Goal: Task Accomplishment & Management: Use online tool/utility

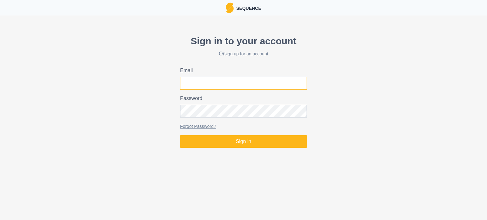
click at [236, 81] on input "Email" at bounding box center [243, 83] width 127 height 13
click at [242, 56] on link "sign up for an account" at bounding box center [246, 53] width 44 height 5
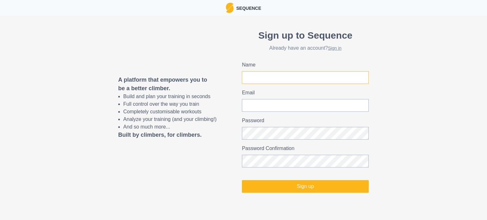
click at [256, 76] on input "Name" at bounding box center [305, 77] width 127 height 13
type input "[PERSON_NAME]"
type input "[EMAIL_ADDRESS][DOMAIN_NAME]"
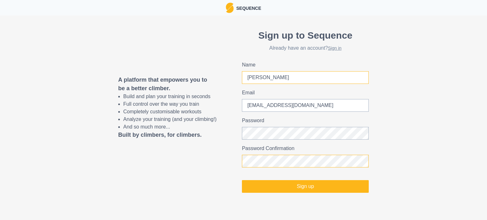
click at [242, 180] on button "Sign up" at bounding box center [305, 186] width 127 height 13
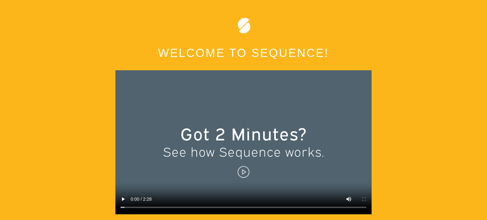
scroll to position [32, 0]
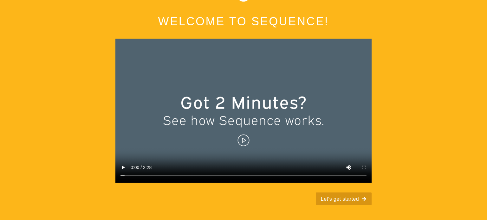
click at [345, 197] on button "Let's get started" at bounding box center [344, 199] width 56 height 13
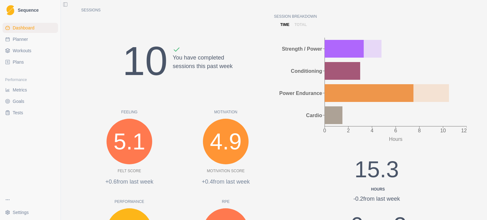
scroll to position [77, 0]
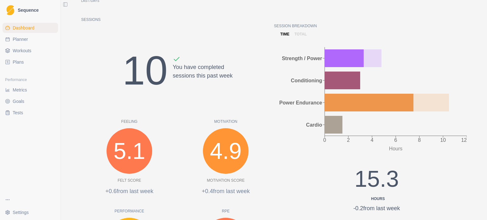
click at [28, 42] on link "Planner" at bounding box center [30, 39] width 55 height 10
select select "month"
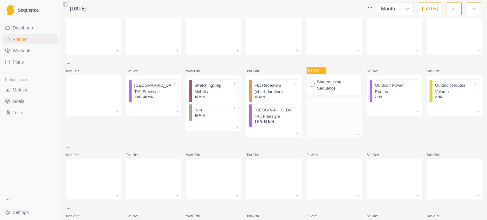
scroll to position [85, 0]
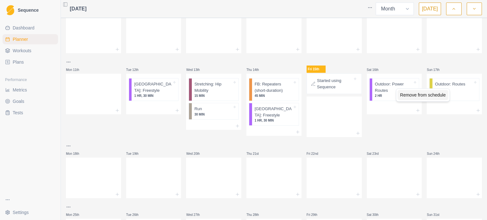
click at [415, 95] on div "Remove from schedule" at bounding box center [422, 95] width 51 height 10
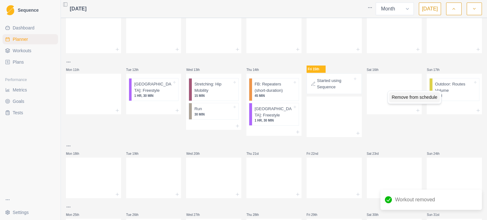
click at [421, 94] on div "Remove from schedule" at bounding box center [414, 97] width 51 height 10
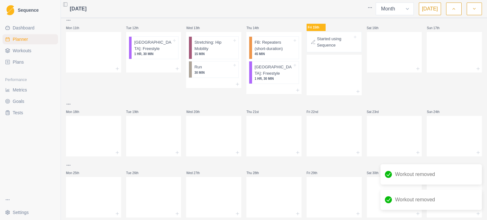
scroll to position [127, 0]
click at [115, 153] on icon at bounding box center [117, 152] width 5 height 5
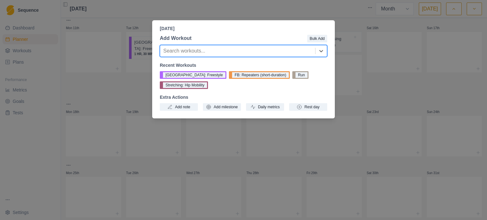
click at [269, 57] on div "Search workouts..." at bounding box center [237, 50] width 155 height 11
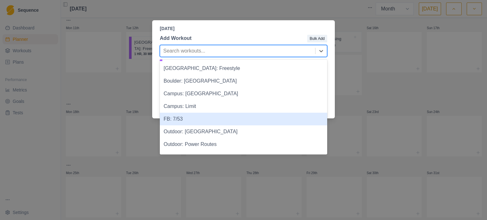
scroll to position [219, 0]
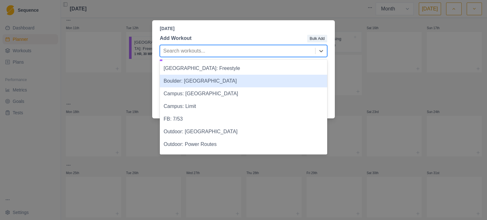
click at [228, 84] on div "Boulder: [GEOGRAPHIC_DATA]" at bounding box center [243, 81] width 167 height 13
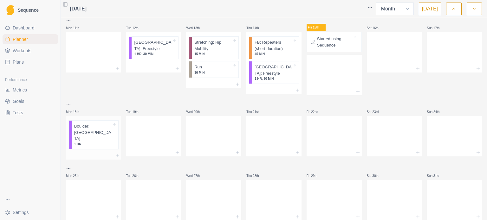
click at [85, 142] on p "1 HR" at bounding box center [93, 144] width 38 height 5
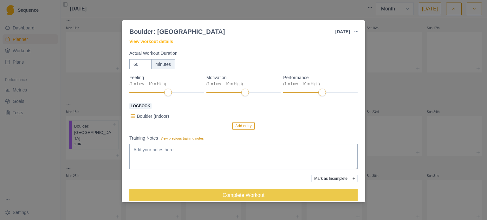
scroll to position [43, 0]
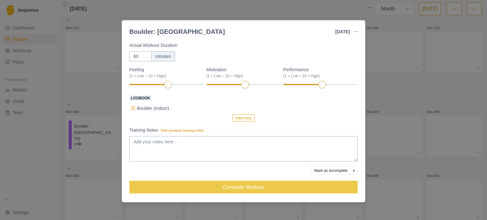
click at [384, 100] on div "Boulder: [GEOGRAPHIC_DATA] [DATE] Link To Goal View Workout Metrics Edit Origin…" at bounding box center [243, 110] width 487 height 220
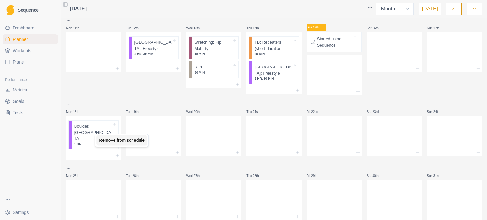
click at [108, 142] on div "Remove from schedule" at bounding box center [121, 140] width 51 height 10
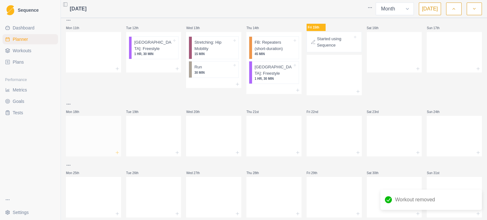
click at [115, 150] on icon at bounding box center [117, 152] width 5 height 5
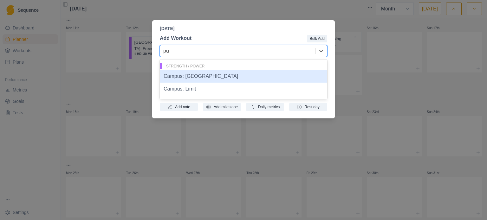
type input "p"
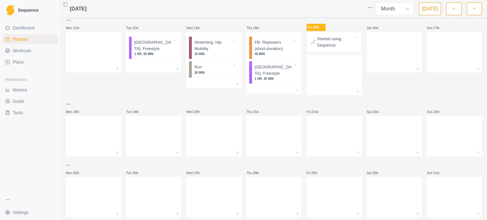
click at [23, 55] on link "Workouts" at bounding box center [30, 51] width 55 height 10
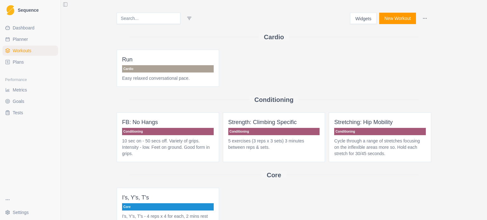
click at [382, 15] on button "New Workout" at bounding box center [397, 18] width 37 height 11
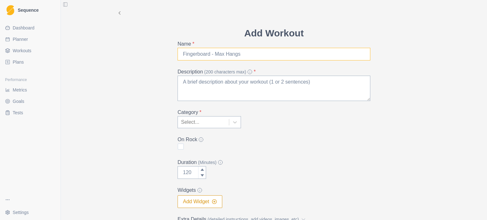
click at [242, 54] on input "Name *" at bounding box center [273, 54] width 193 height 13
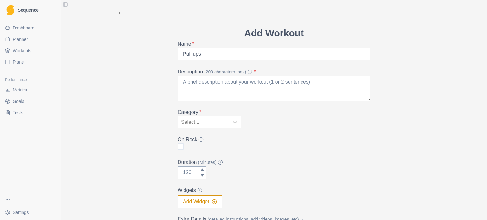
type input "Pull ups"
click at [228, 94] on textarea "Description (200 characters max) *" at bounding box center [273, 88] width 193 height 25
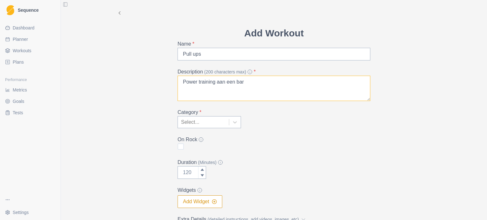
type textarea "Power training aan een bar"
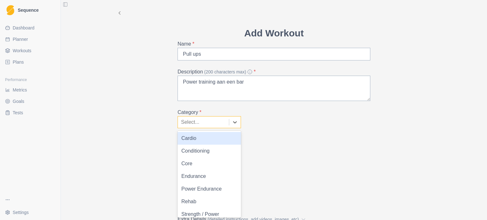
click at [221, 121] on div at bounding box center [203, 122] width 45 height 9
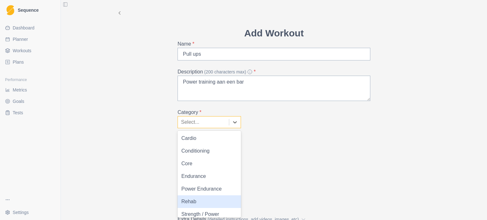
scroll to position [17, 0]
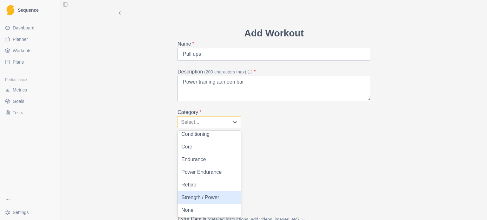
click at [208, 198] on div "Strength / Power" at bounding box center [208, 197] width 63 height 13
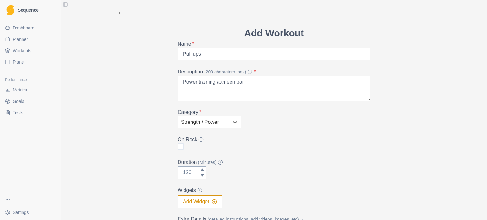
scroll to position [35, 0]
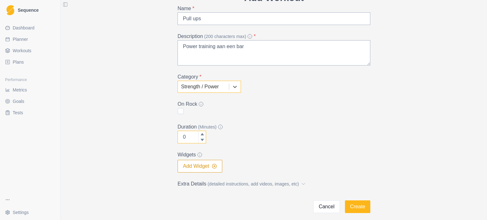
click at [201, 139] on icon at bounding box center [202, 140] width 3 height 2
click at [188, 137] on input "0" at bounding box center [191, 137] width 29 height 13
type input "30"
click at [259, 136] on div "Duration (Minutes) 30" at bounding box center [273, 133] width 193 height 20
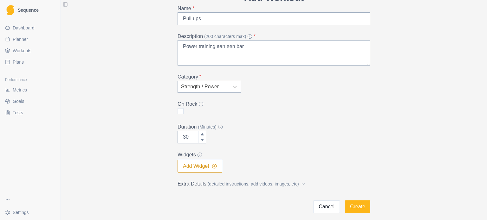
click at [208, 166] on button "Add Widget" at bounding box center [199, 166] width 45 height 13
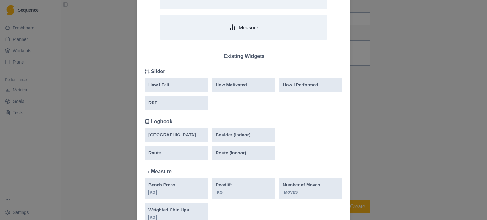
scroll to position [69, 0]
click at [175, 100] on div "RPE" at bounding box center [176, 102] width 56 height 7
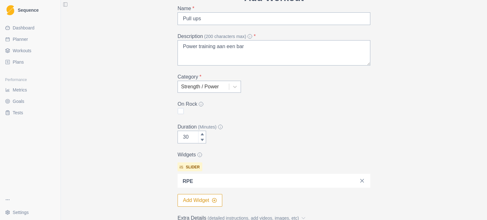
click at [194, 202] on button "Add Widget" at bounding box center [199, 200] width 45 height 13
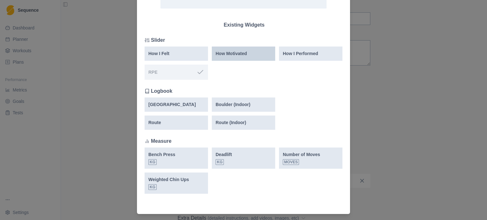
scroll to position [100, 0]
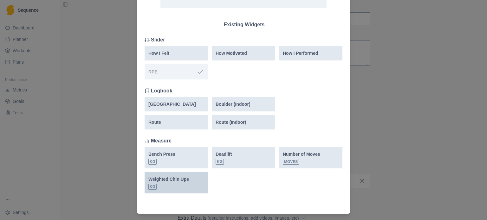
click at [191, 184] on div "Weighted Chin Ups kg" at bounding box center [176, 183] width 56 height 14
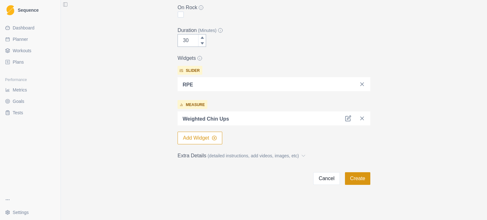
click at [351, 175] on button "Create" at bounding box center [357, 178] width 25 height 13
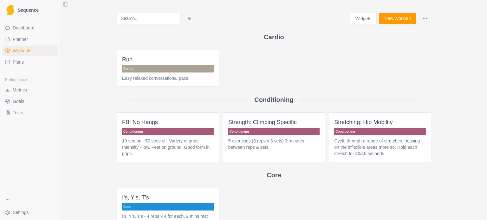
click at [394, 20] on button "New Workout" at bounding box center [397, 18] width 37 height 11
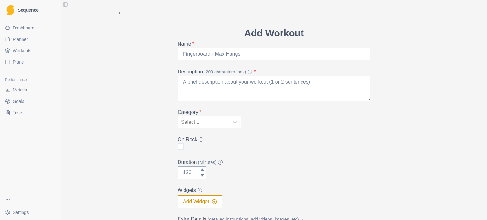
click at [262, 53] on input "Name *" at bounding box center [273, 54] width 193 height 13
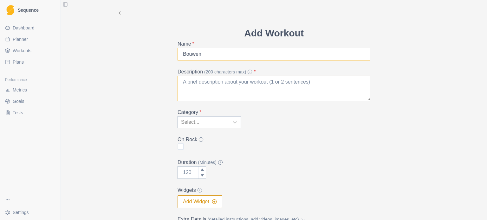
type input "Bouwen"
click at [242, 83] on textarea "Description (200 characters max) *" at bounding box center [273, 88] width 193 height 25
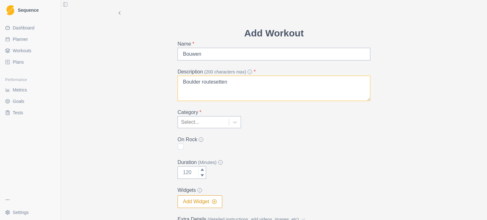
type textarea "Boulder routesetten"
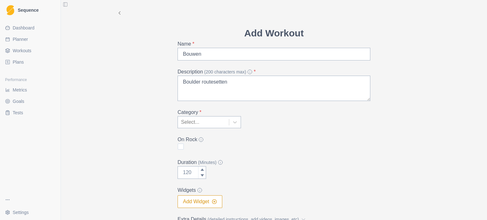
click at [222, 123] on div at bounding box center [203, 122] width 45 height 9
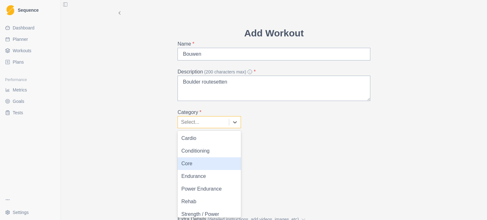
scroll to position [17, 0]
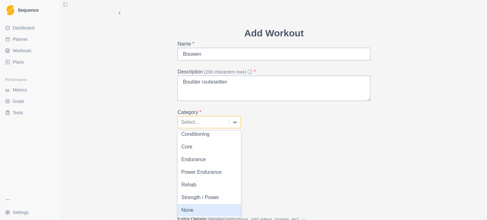
click at [204, 213] on div "None" at bounding box center [208, 210] width 63 height 13
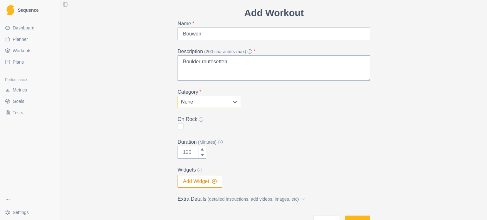
scroll to position [21, 0]
click at [177, 123] on span at bounding box center [180, 126] width 6 height 6
click at [177, 126] on input "checkbox" at bounding box center [177, 126] width 0 height 0
checkbox input "true"
click at [186, 153] on input "Duration (Minutes)" at bounding box center [191, 151] width 29 height 13
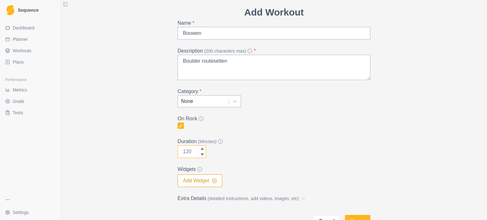
click at [186, 153] on input "Duration (Minutes)" at bounding box center [191, 151] width 29 height 13
click at [201, 145] on input "Duration (Minutes)" at bounding box center [191, 151] width 29 height 13
click at [200, 149] on icon at bounding box center [202, 149] width 4 height 4
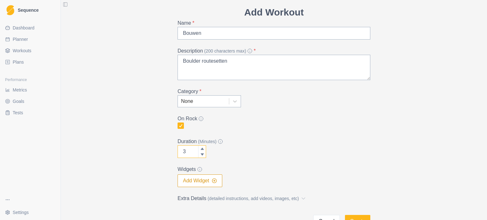
click at [200, 149] on icon at bounding box center [202, 149] width 4 height 4
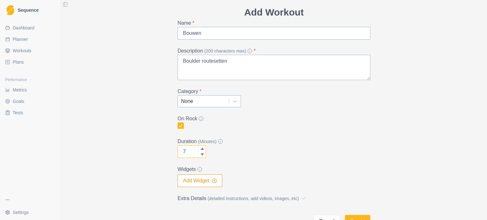
click at [186, 151] on input "7" at bounding box center [191, 151] width 29 height 13
type input "500"
click at [286, 155] on div "Duration (Minutes) 500" at bounding box center [273, 148] width 193 height 20
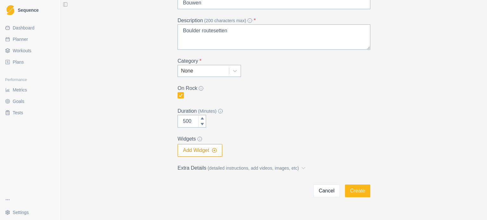
scroll to position [64, 0]
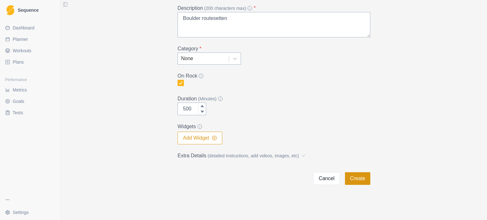
click at [352, 175] on button "Create" at bounding box center [357, 178] width 25 height 13
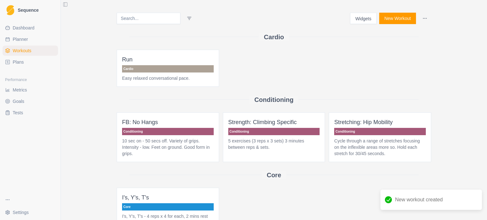
click at [28, 35] on link "Planner" at bounding box center [30, 39] width 55 height 10
select select "month"
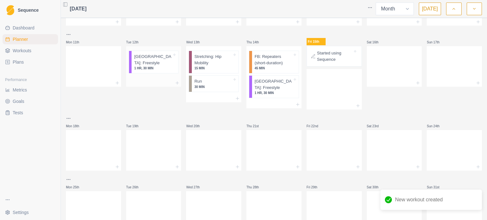
scroll to position [120, 0]
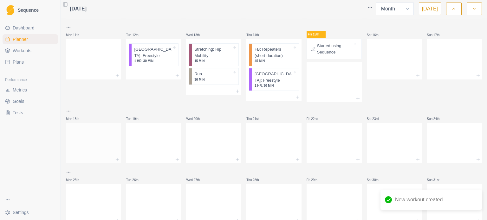
click at [83, 134] on div at bounding box center [93, 142] width 55 height 28
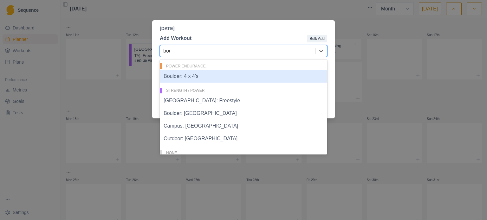
type input "bouw"
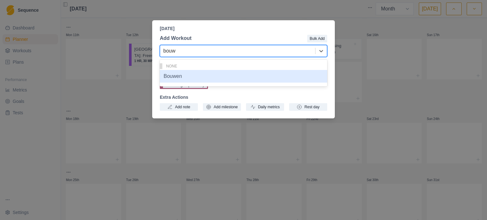
click at [222, 78] on div "Bouwen" at bounding box center [243, 76] width 167 height 13
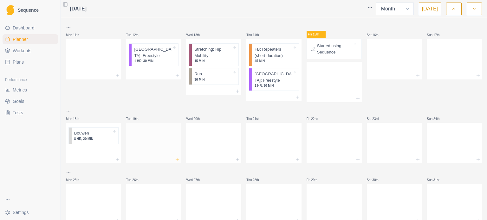
click at [177, 158] on icon at bounding box center [177, 159] width 5 height 5
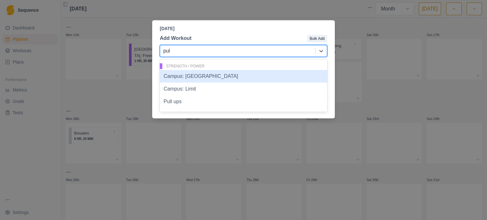
type input "pull"
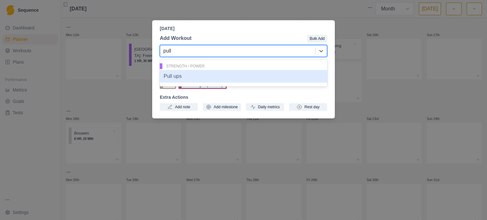
click at [196, 80] on div "Pull ups" at bounding box center [243, 76] width 167 height 13
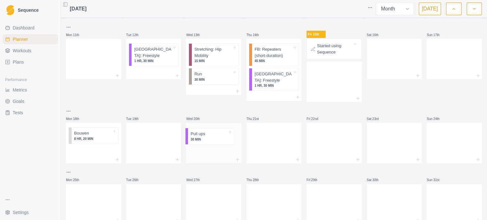
drag, startPoint x: 144, startPoint y: 137, endPoint x: 205, endPoint y: 137, distance: 61.1
click at [205, 137] on div "Mon 28th Tue 29th Wed 30th Thu 31st Fri 1st Sat 2nd Sun 3rd Mon 4th Tue 5th Wed…" at bounding box center [274, 62] width 416 height 323
click at [156, 139] on div at bounding box center [153, 142] width 55 height 28
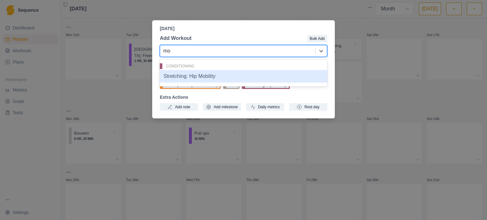
type input "m"
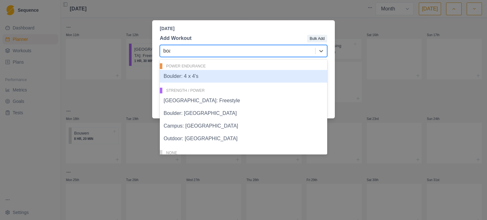
type input "boar"
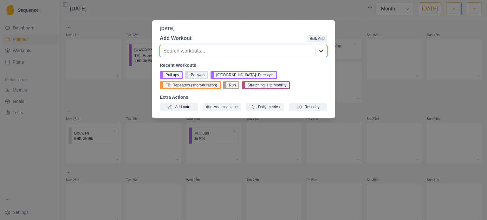
click at [317, 47] on div at bounding box center [320, 50] width 11 height 11
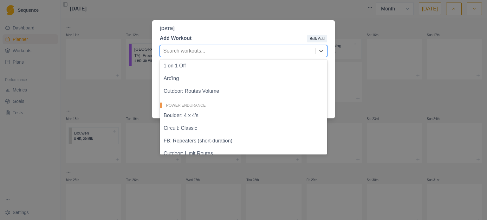
scroll to position [0, 0]
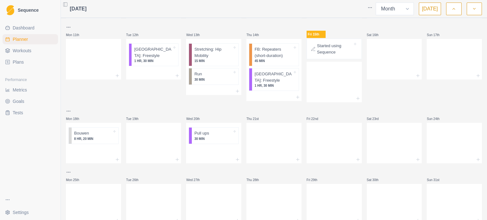
click at [35, 63] on link "Plans" at bounding box center [30, 62] width 55 height 10
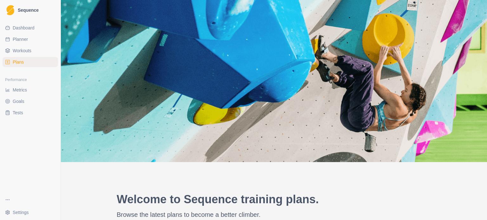
click at [23, 48] on span "Workouts" at bounding box center [22, 51] width 19 height 6
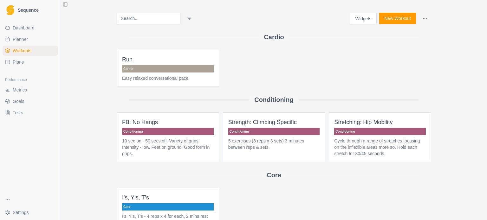
click at [396, 22] on button "New Workout" at bounding box center [397, 18] width 37 height 11
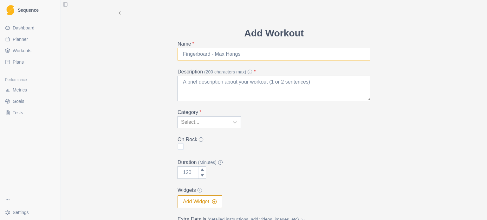
click at [251, 53] on input "Name *" at bounding box center [273, 54] width 193 height 13
type input "Moonboarden"
click at [217, 127] on div "Select..." at bounding box center [203, 122] width 51 height 11
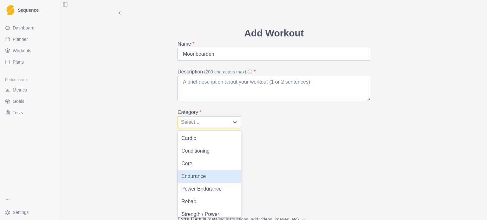
scroll to position [17, 0]
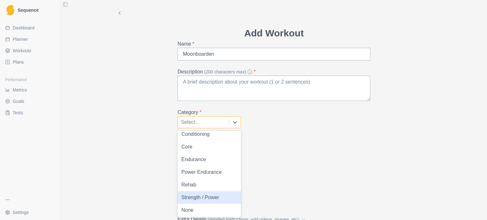
click at [207, 196] on div "Strength / Power" at bounding box center [208, 197] width 63 height 13
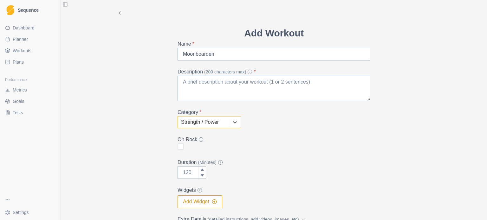
click at [177, 144] on span at bounding box center [180, 147] width 6 height 6
click at [177, 147] on input "checkbox" at bounding box center [177, 147] width 0 height 0
checkbox input "true"
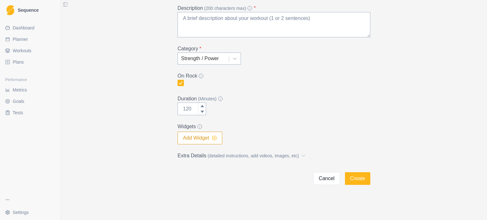
click at [212, 138] on icon "button" at bounding box center [214, 138] width 5 height 5
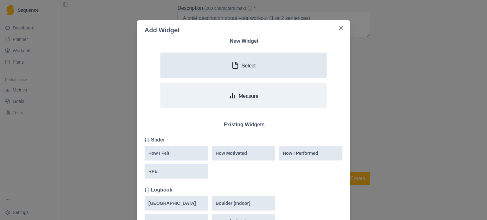
click at [263, 57] on button "Select" at bounding box center [243, 65] width 166 height 25
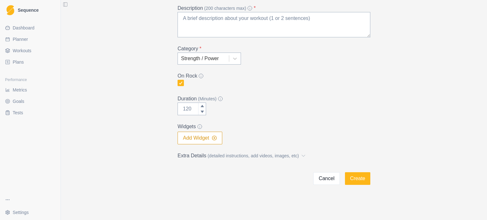
click at [201, 142] on button "Add Widget" at bounding box center [199, 138] width 45 height 13
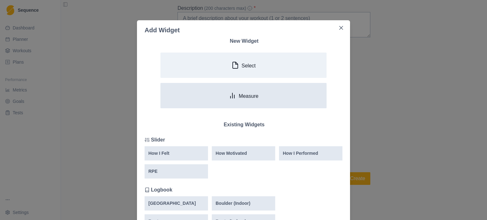
click at [259, 101] on button "Measure" at bounding box center [243, 95] width 166 height 25
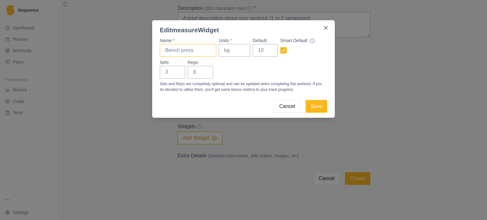
click at [201, 55] on input "Name *" at bounding box center [188, 50] width 56 height 13
click at [289, 103] on button "Cancel" at bounding box center [287, 106] width 27 height 13
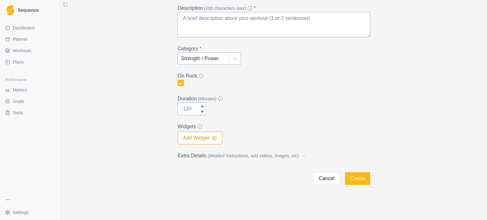
click at [195, 139] on button "Add Widget" at bounding box center [199, 138] width 45 height 13
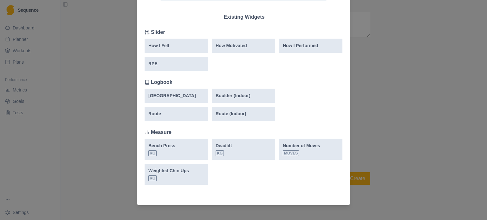
scroll to position [113, 0]
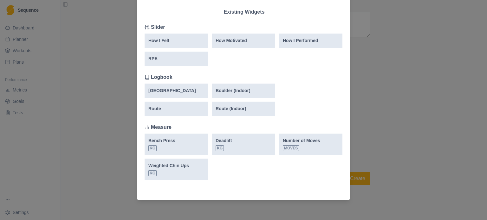
click at [395, 86] on div "Add Widget New Widget Select Measure Existing Widgets Slider How I Felt How Mot…" at bounding box center [243, 110] width 487 height 220
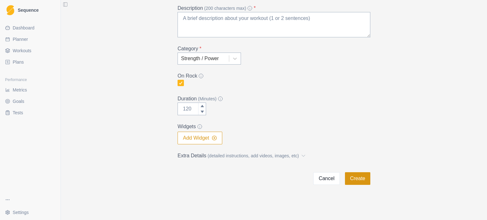
click at [354, 179] on button "Create" at bounding box center [357, 178] width 25 height 13
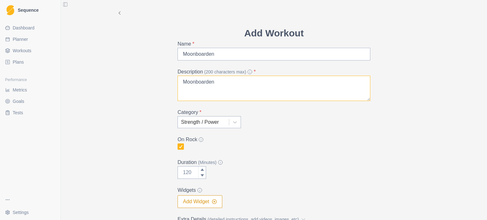
scroll to position [64, 0]
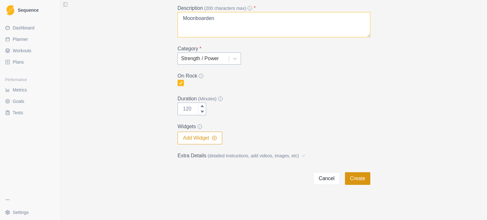
type textarea "Moonboarden"
click at [359, 173] on button "Create" at bounding box center [357, 178] width 25 height 13
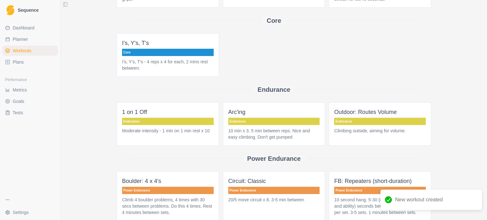
scroll to position [157, 0]
